Goal: Use online tool/utility

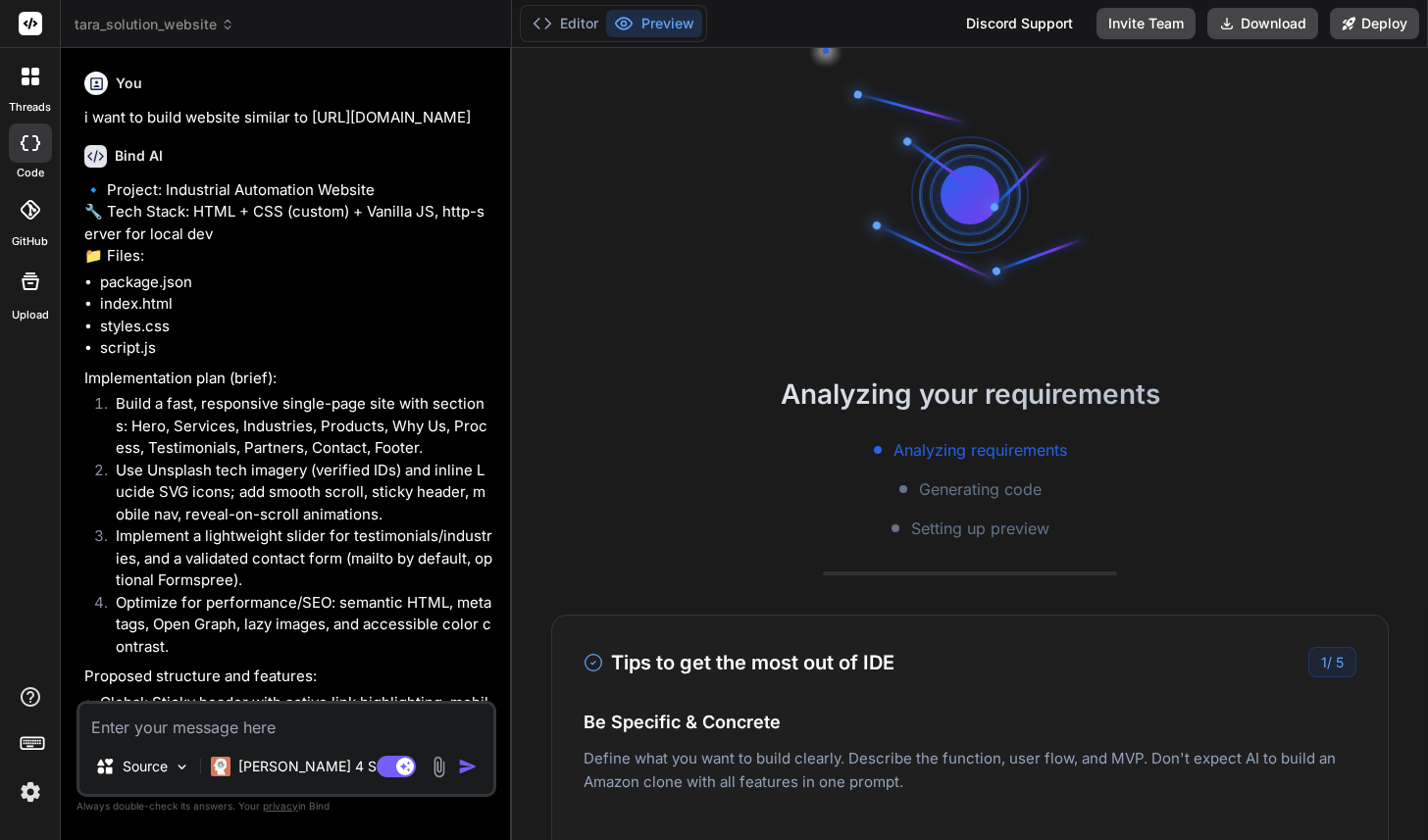
type textarea "x"
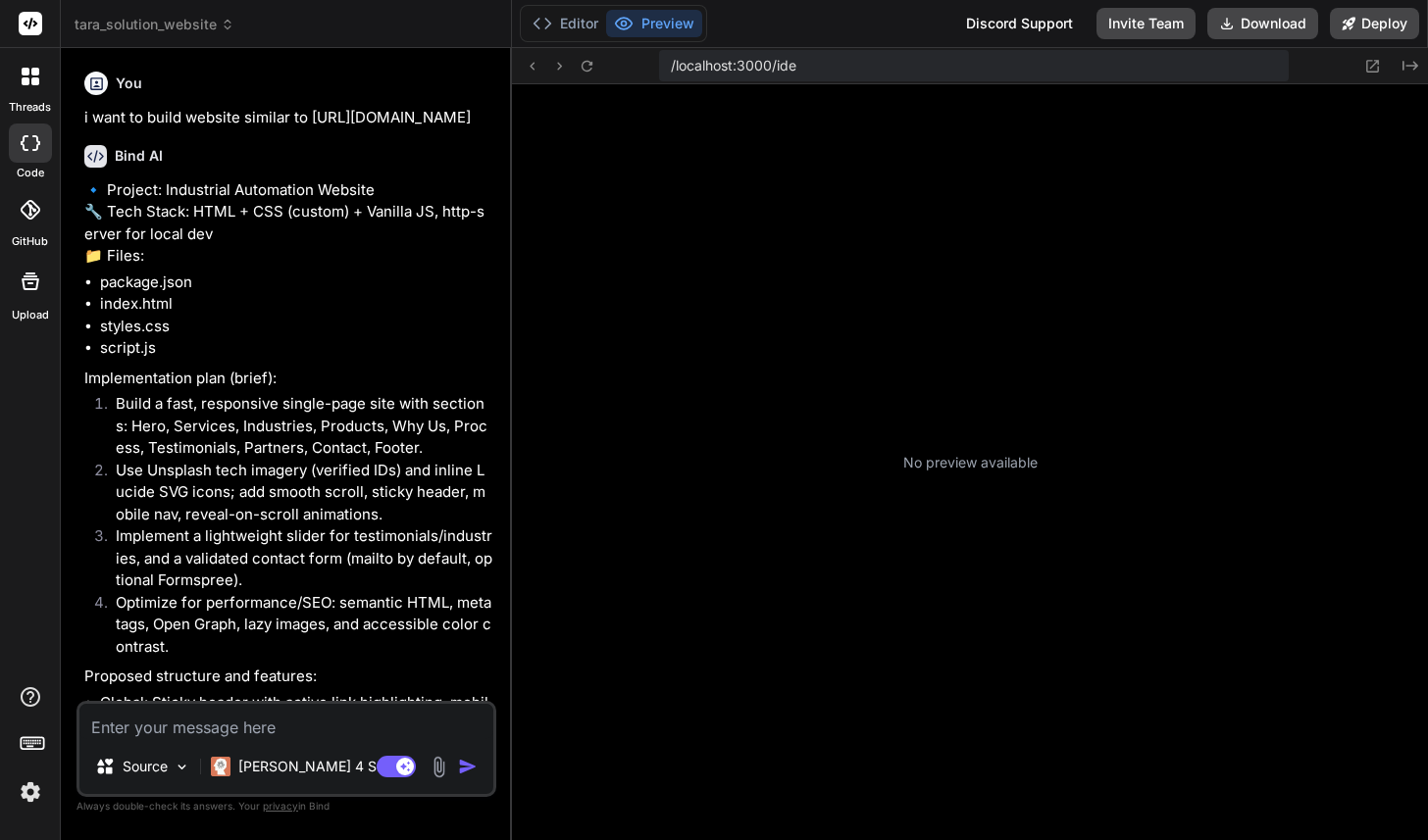
type textarea "x"
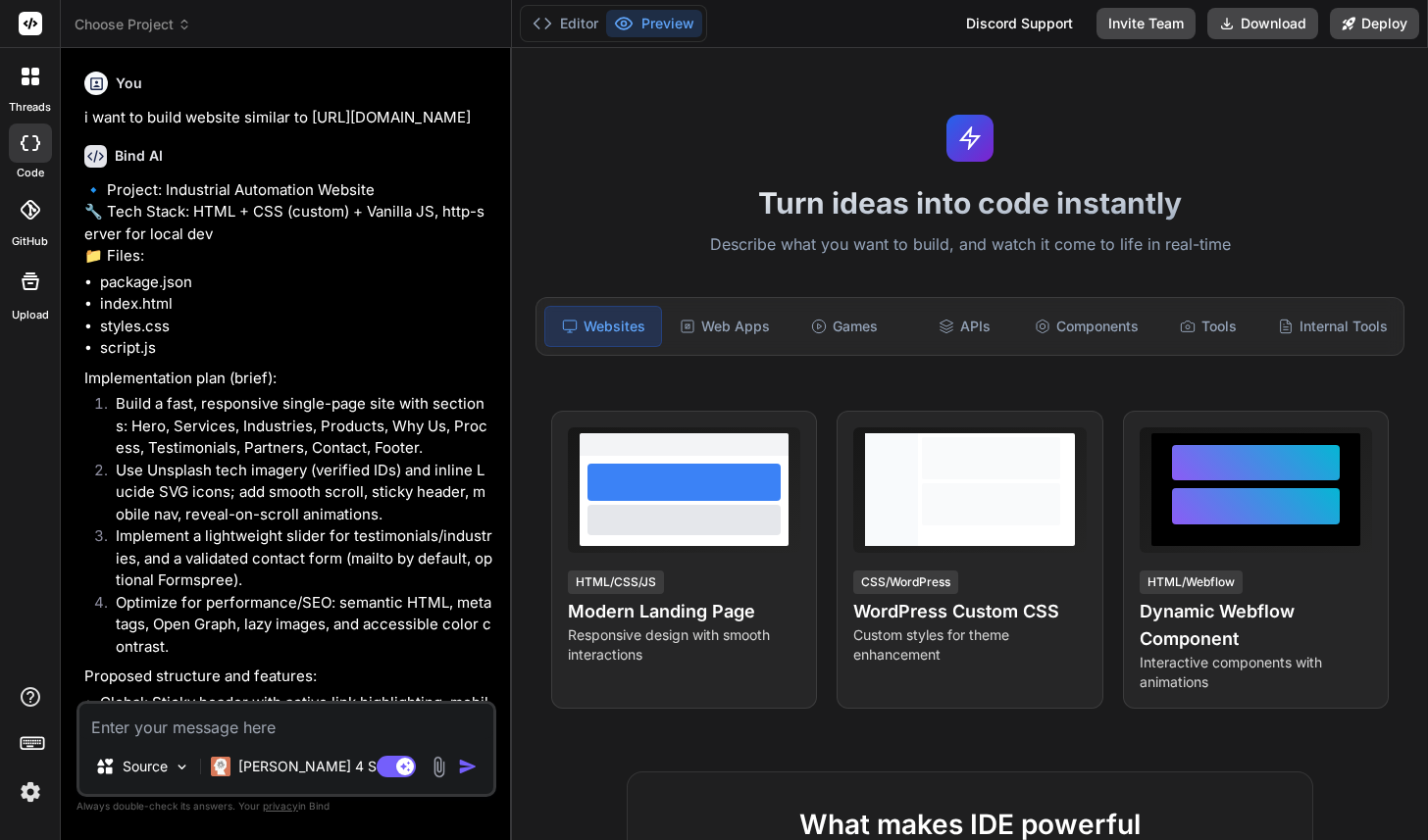
type textarea "x"
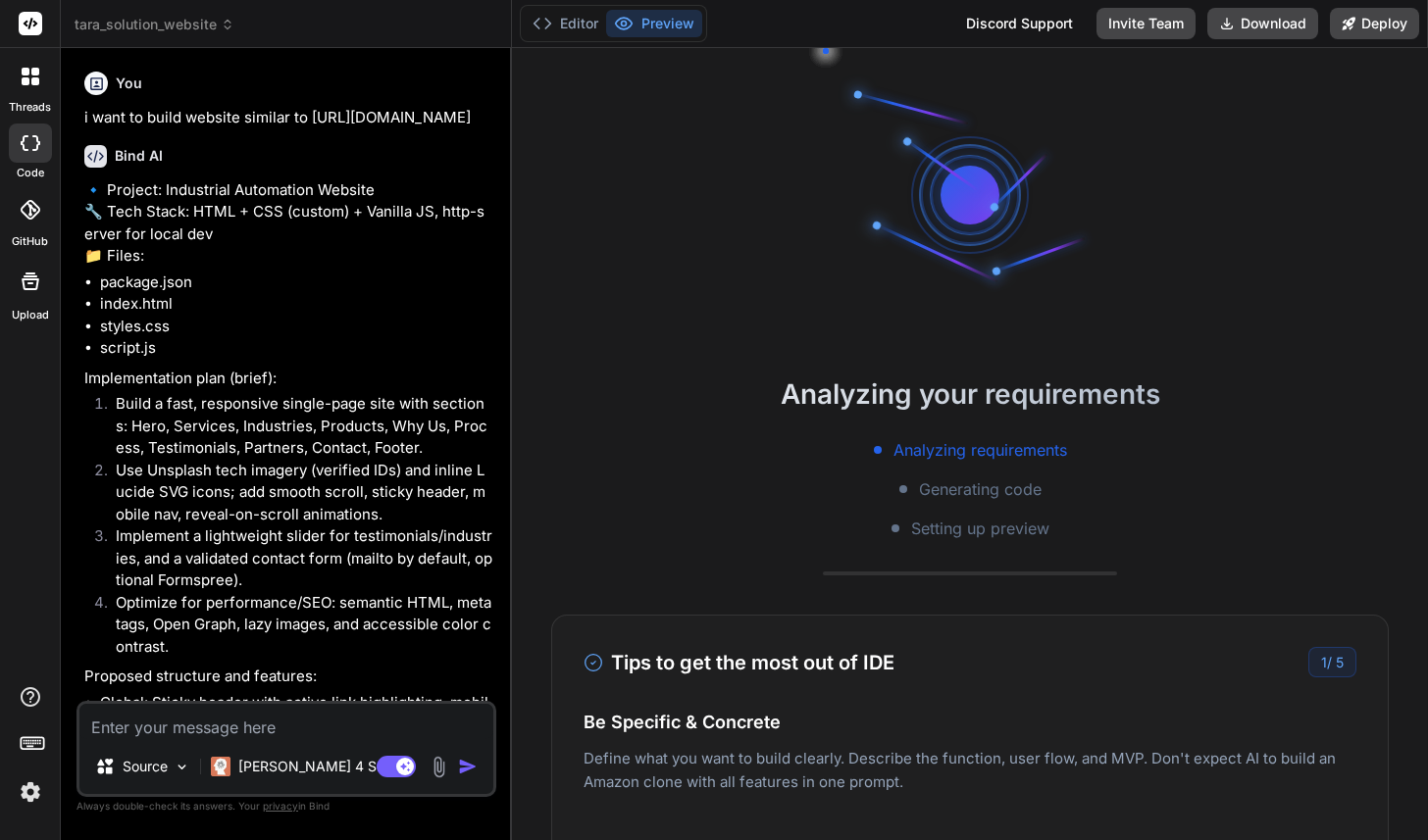
type textarea "x"
